Goal: Information Seeking & Learning: Find specific fact

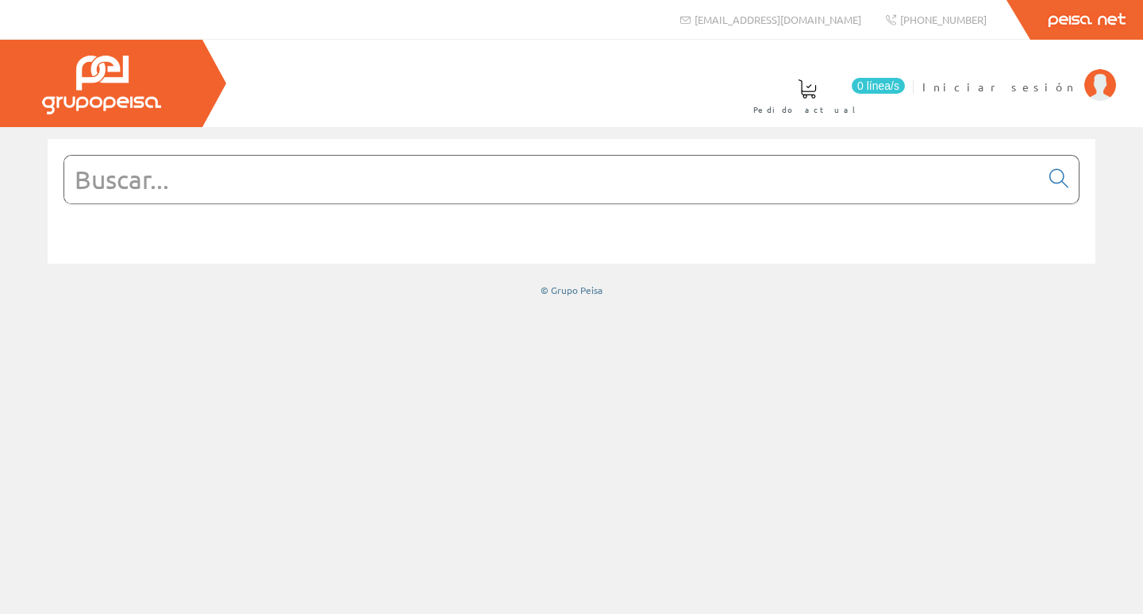
click at [493, 171] on input "text" at bounding box center [552, 180] width 976 height 48
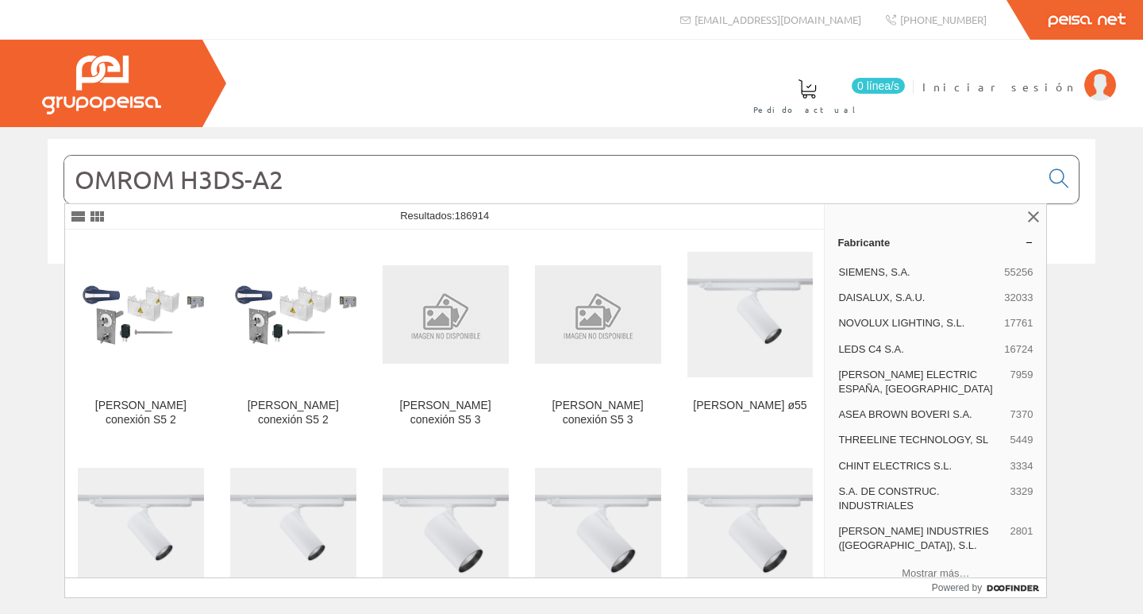
type input "OMROM H3DS-A2"
